Goal: Find contact information: Find contact information

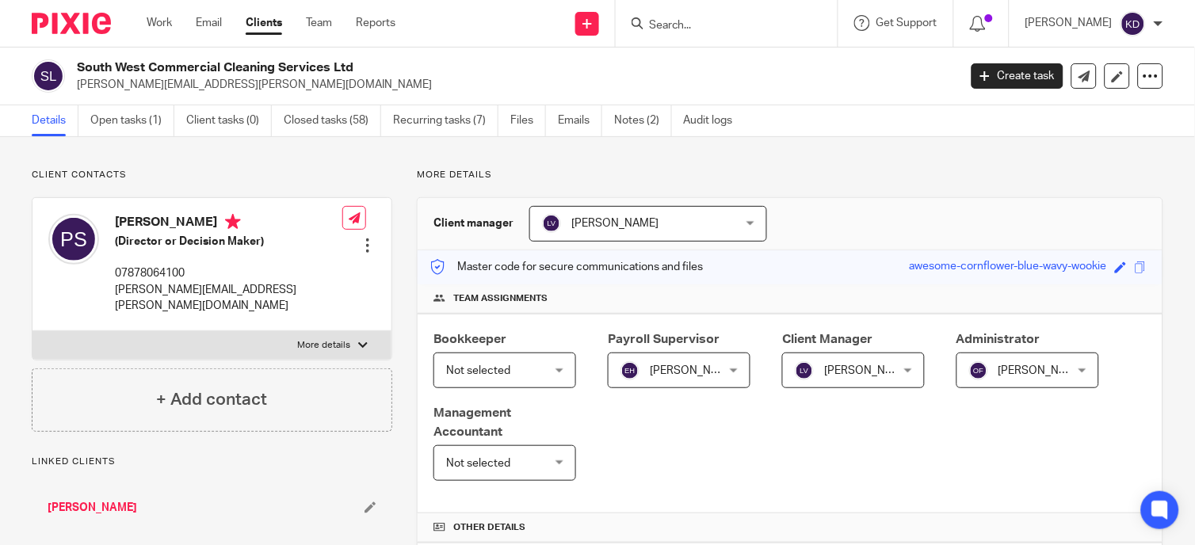
click at [763, 22] on input "Search" at bounding box center [719, 26] width 143 height 14
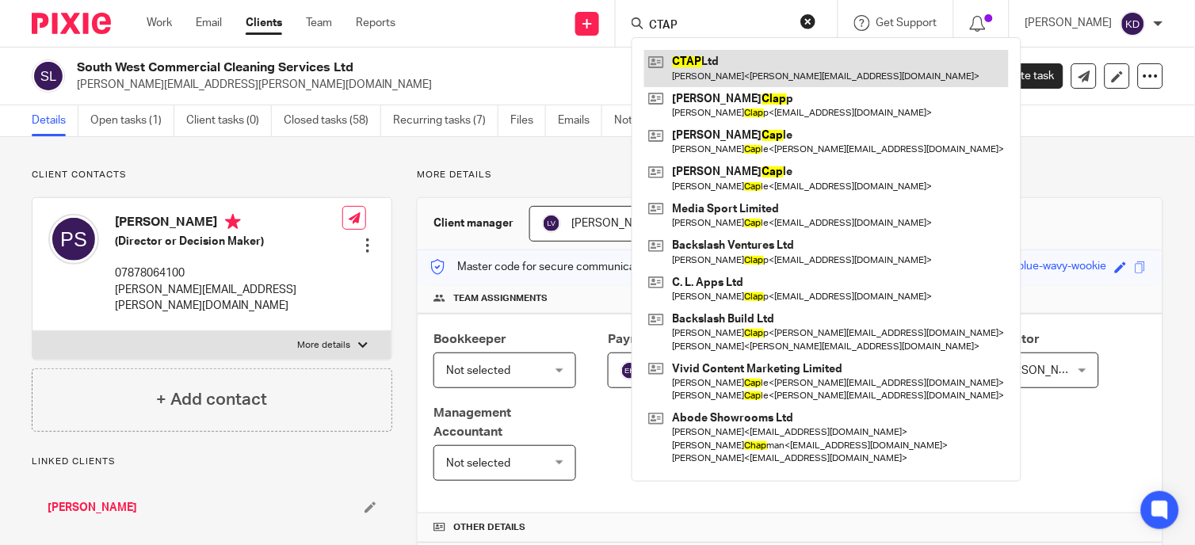
type input "CTAP"
click at [722, 81] on link at bounding box center [826, 68] width 365 height 36
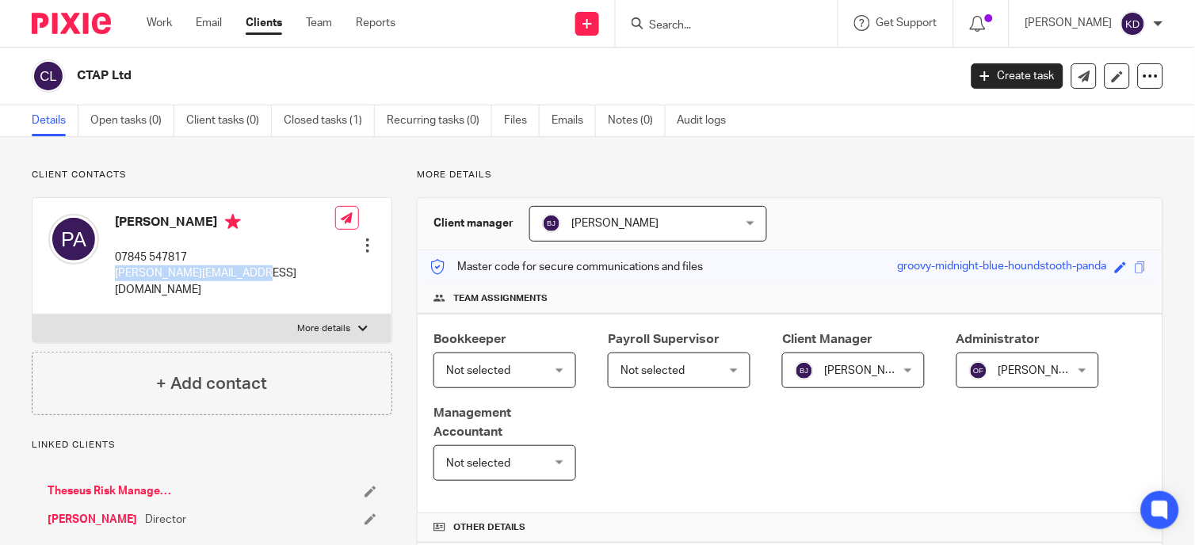
drag, startPoint x: 111, startPoint y: 277, endPoint x: 280, endPoint y: 292, distance: 169.4
click at [280, 292] on div "[PERSON_NAME] 07845 547817 [PERSON_NAME][EMAIL_ADDRESS][DOMAIN_NAME] Edit conta…" at bounding box center [212, 256] width 359 height 117
copy p "[PERSON_NAME][EMAIL_ADDRESS][DOMAIN_NAME]"
